Goal: Task Accomplishment & Management: Use online tool/utility

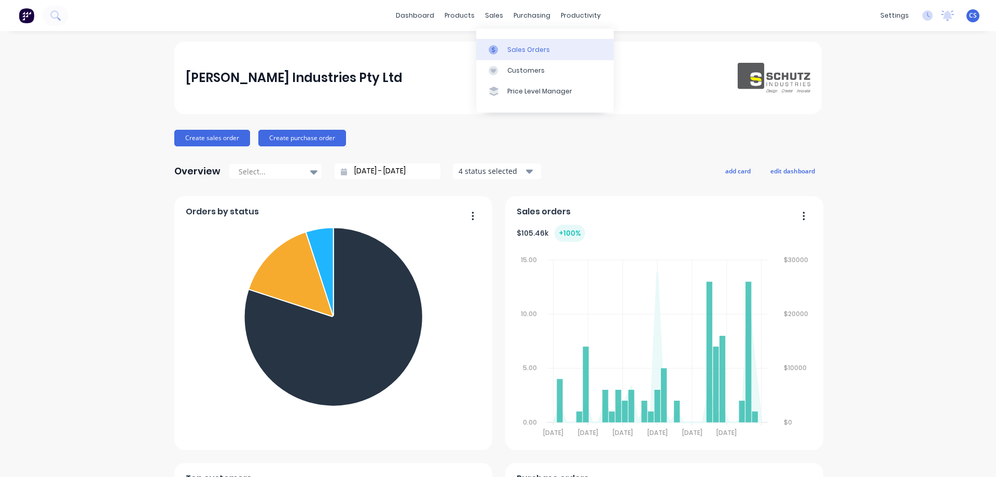
click at [533, 43] on link "Sales Orders" at bounding box center [545, 49] width 138 height 21
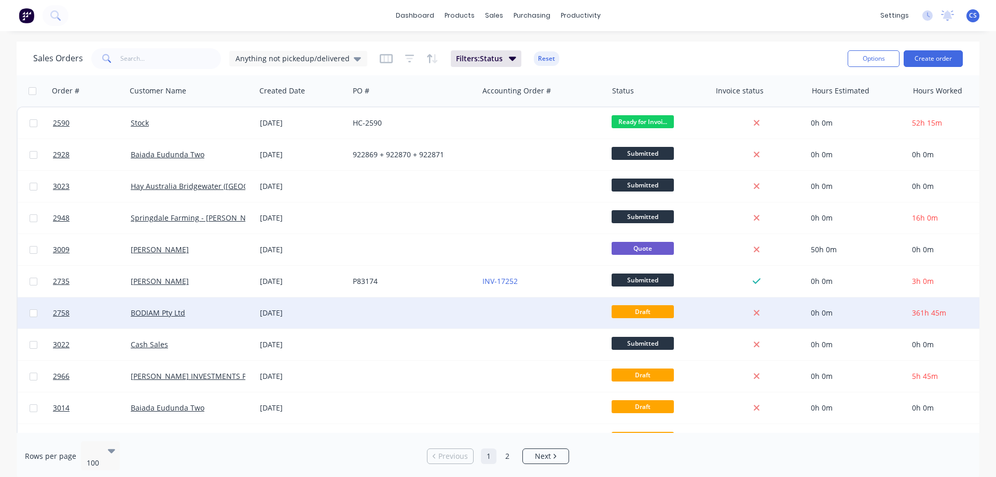
click at [428, 314] on div at bounding box center [413, 312] width 129 height 31
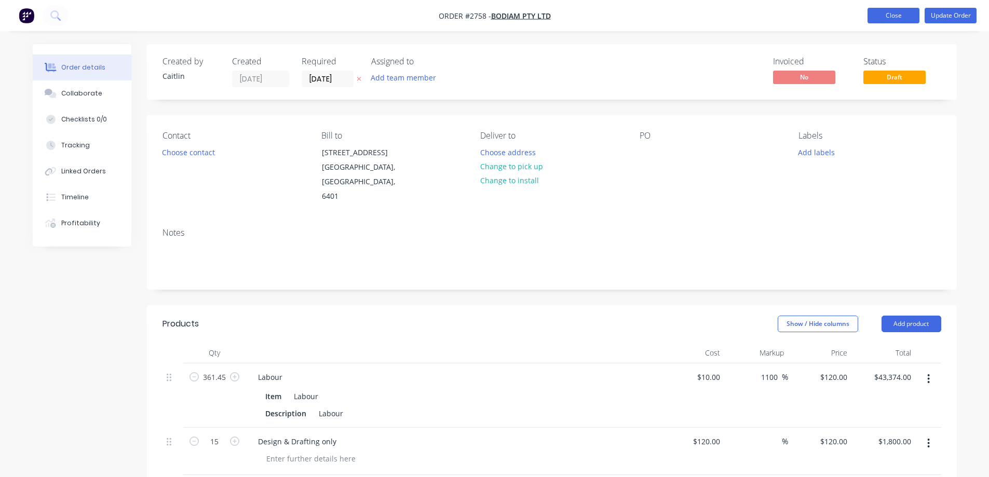
click at [900, 15] on button "Close" at bounding box center [893, 16] width 52 height 16
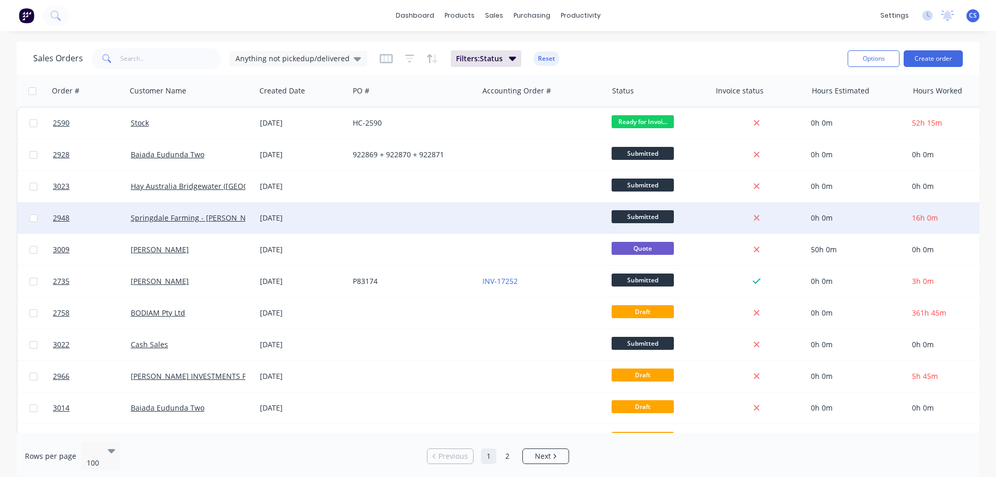
click at [492, 217] on div at bounding box center [542, 217] width 129 height 31
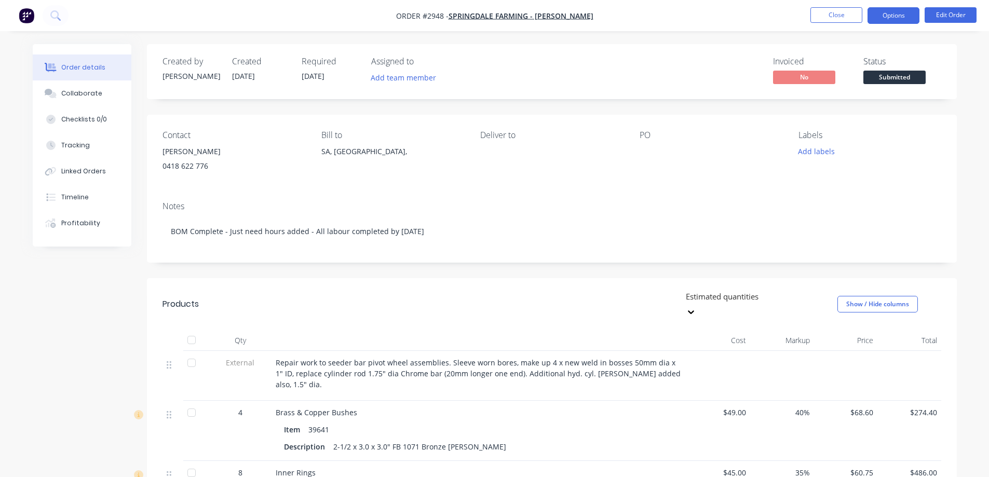
click at [904, 22] on button "Options" at bounding box center [893, 15] width 52 height 17
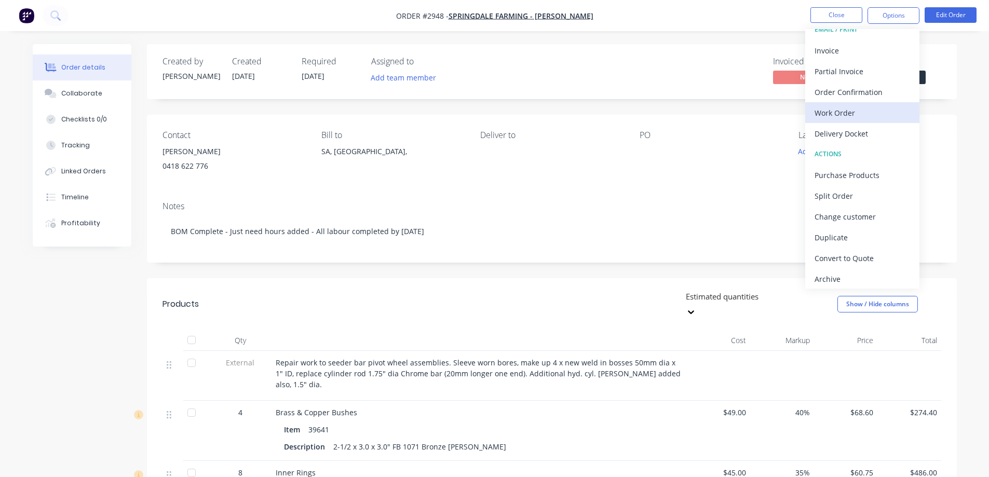
scroll to position [16, 0]
click at [866, 188] on div "Split Order" at bounding box center [861, 192] width 95 height 15
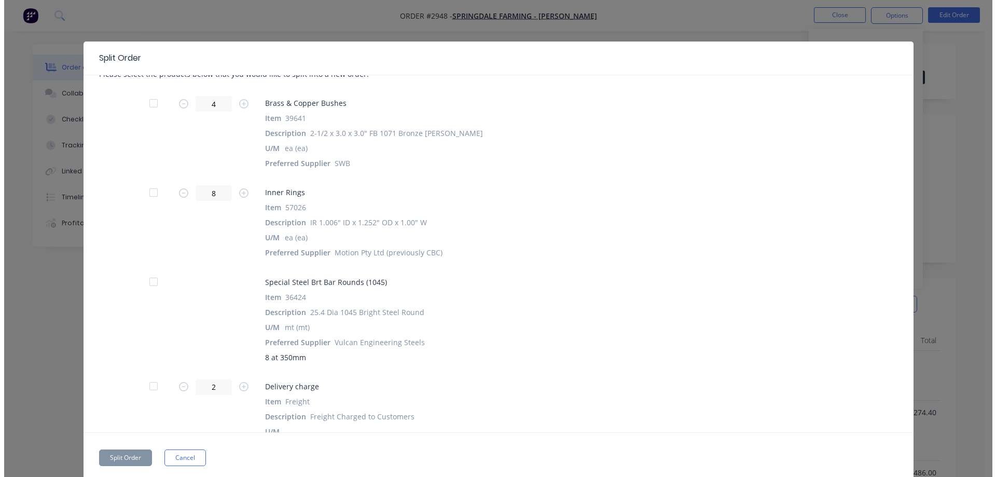
scroll to position [0, 0]
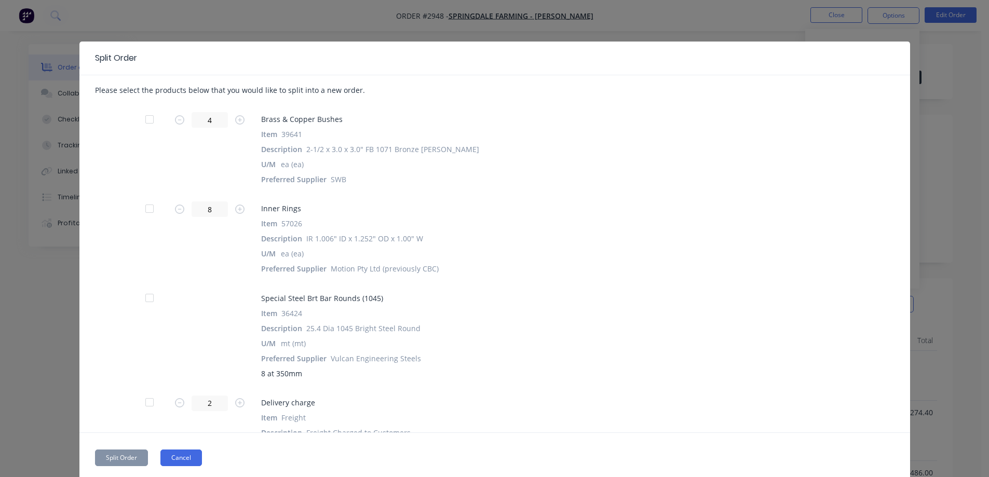
click at [182, 454] on button "Cancel" at bounding box center [181, 457] width 42 height 17
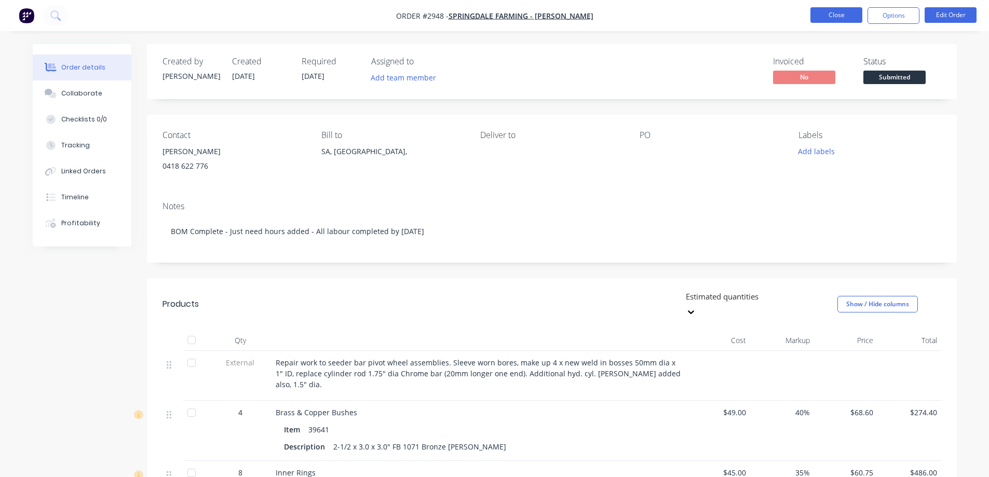
click at [822, 16] on button "Close" at bounding box center [836, 15] width 52 height 16
